Goal: Check status: Check status

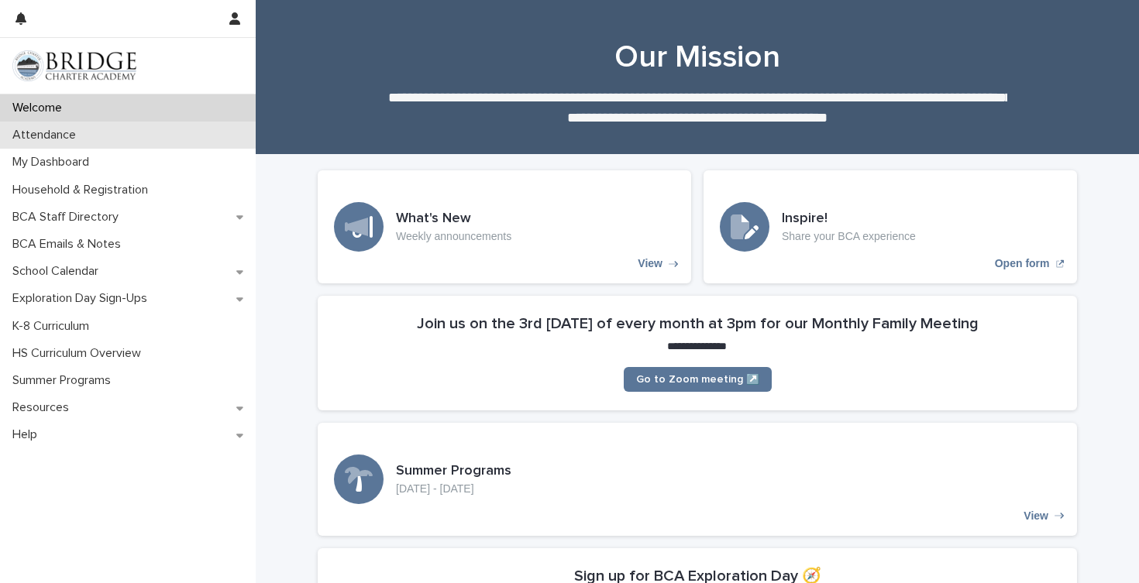
click at [163, 133] on div "Attendance" at bounding box center [128, 135] width 256 height 27
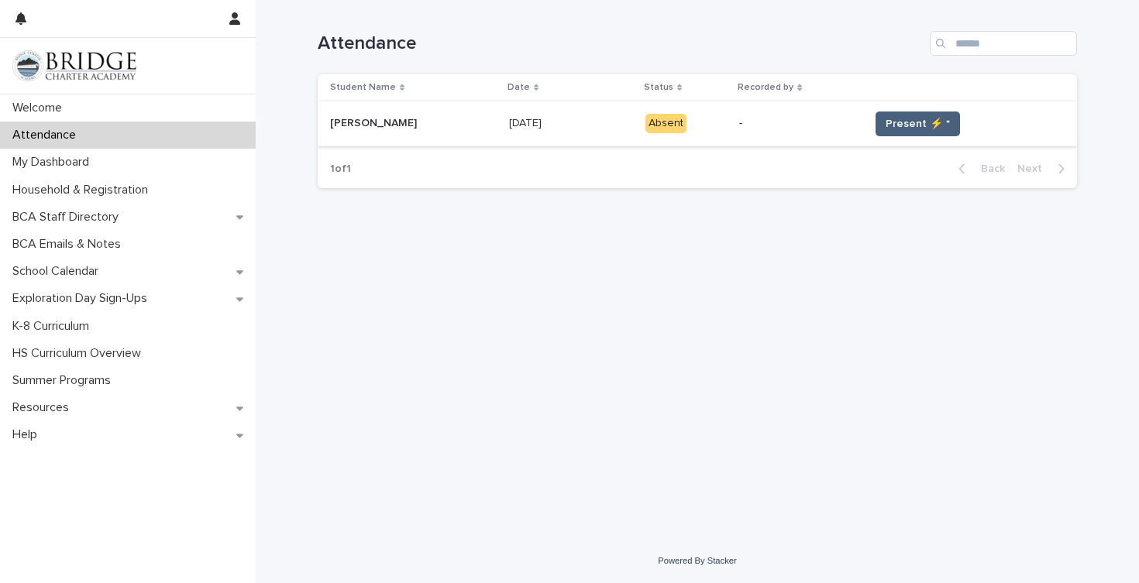
click at [887, 126] on span "Present ⚡ *" at bounding box center [917, 123] width 64 height 15
click at [907, 124] on span "Present ⚡ *" at bounding box center [917, 123] width 64 height 15
